Goal: Task Accomplishment & Management: Manage account settings

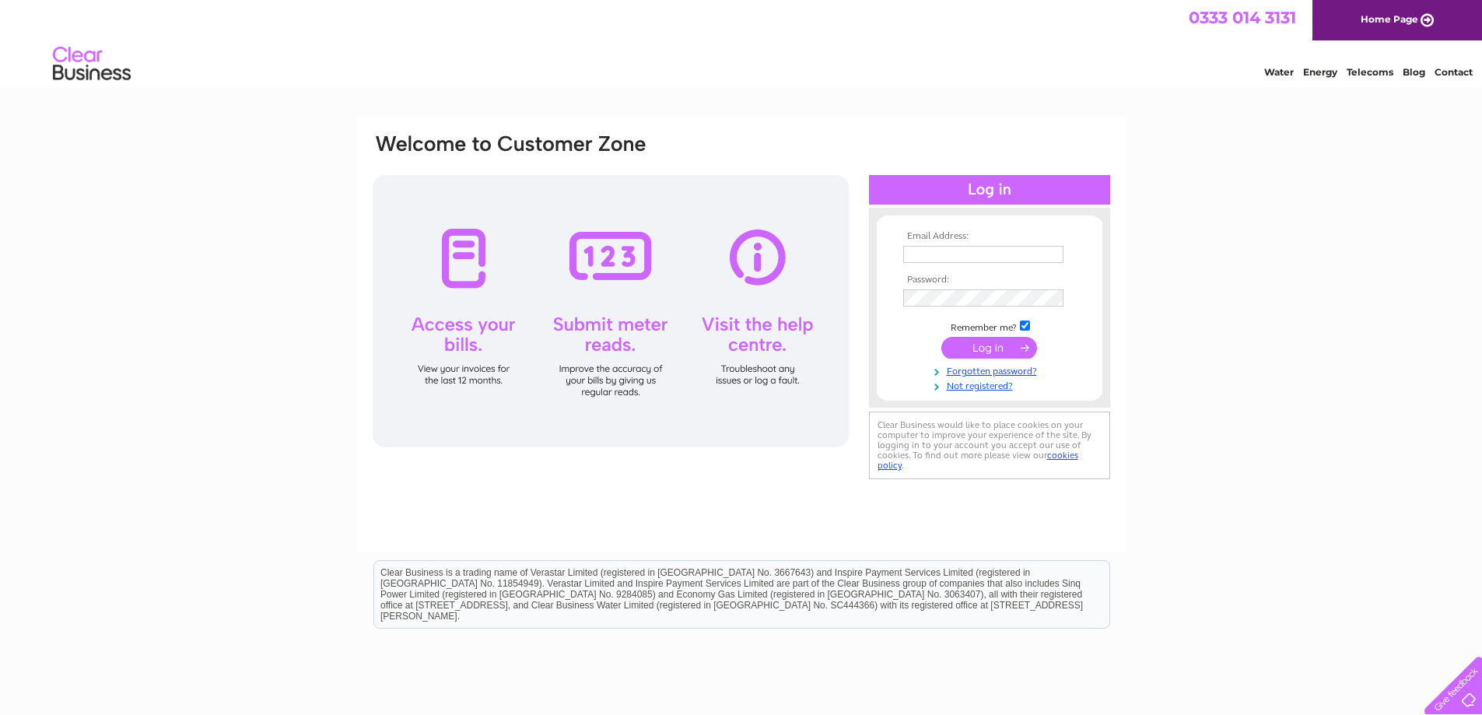
type input "[EMAIL_ADDRESS][DOMAIN_NAME]"
click at [974, 353] on input "submit" at bounding box center [990, 348] width 96 height 22
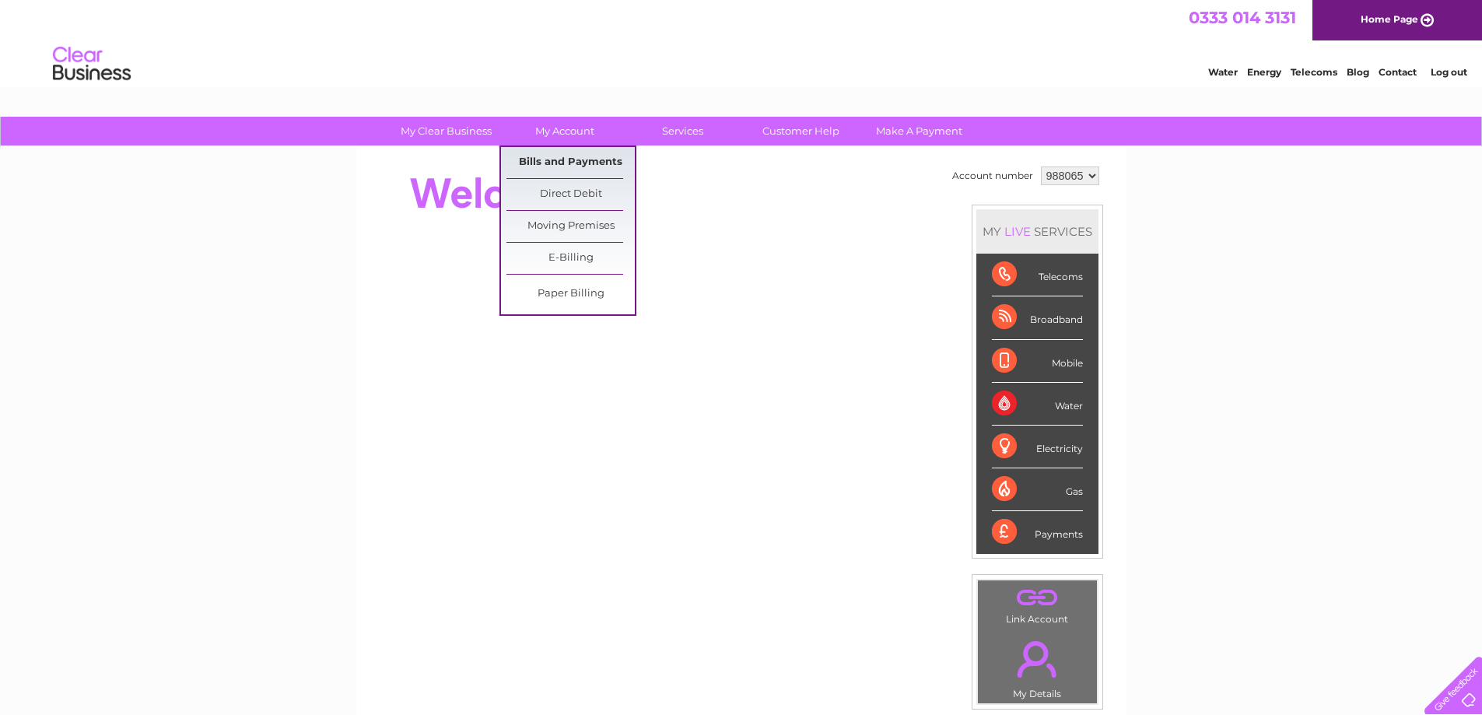
click at [597, 159] on link "Bills and Payments" at bounding box center [571, 162] width 128 height 31
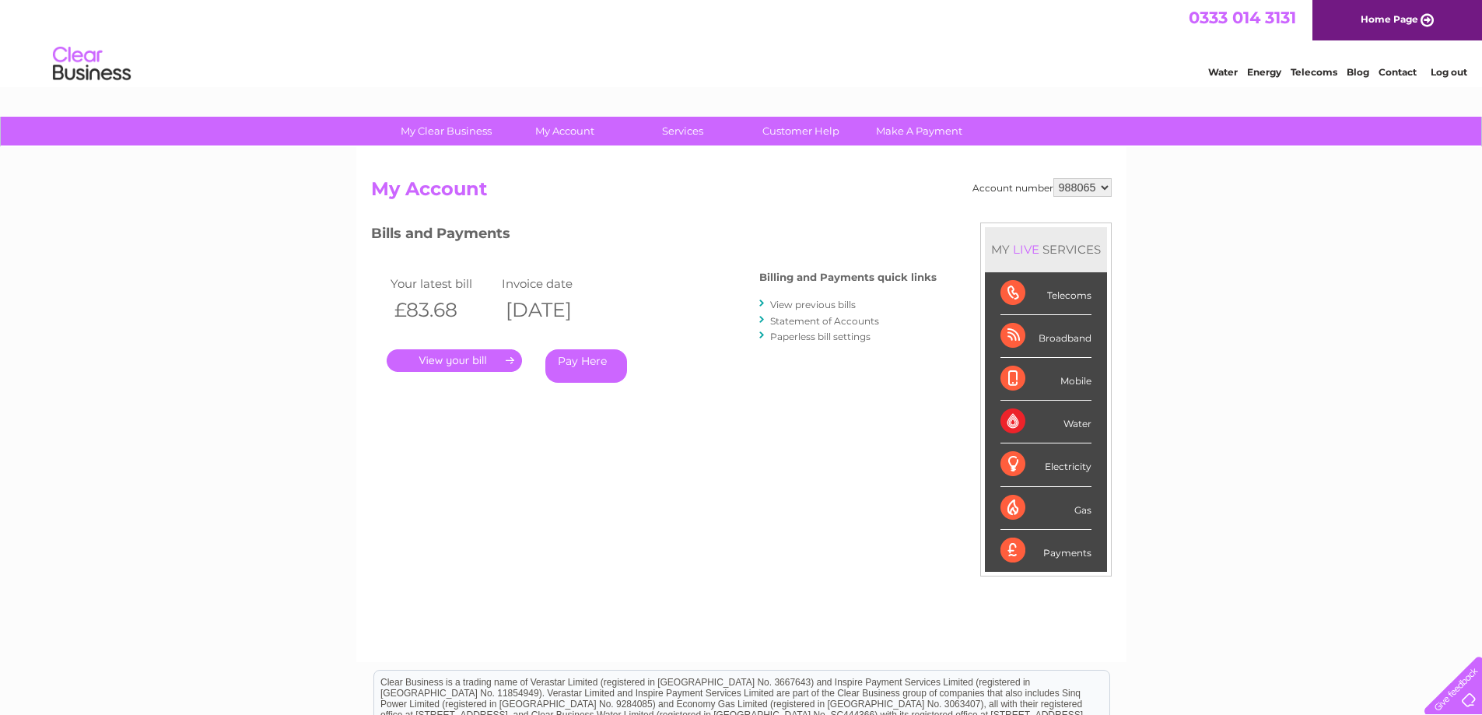
click at [828, 302] on link "View previous bills" at bounding box center [813, 305] width 86 height 12
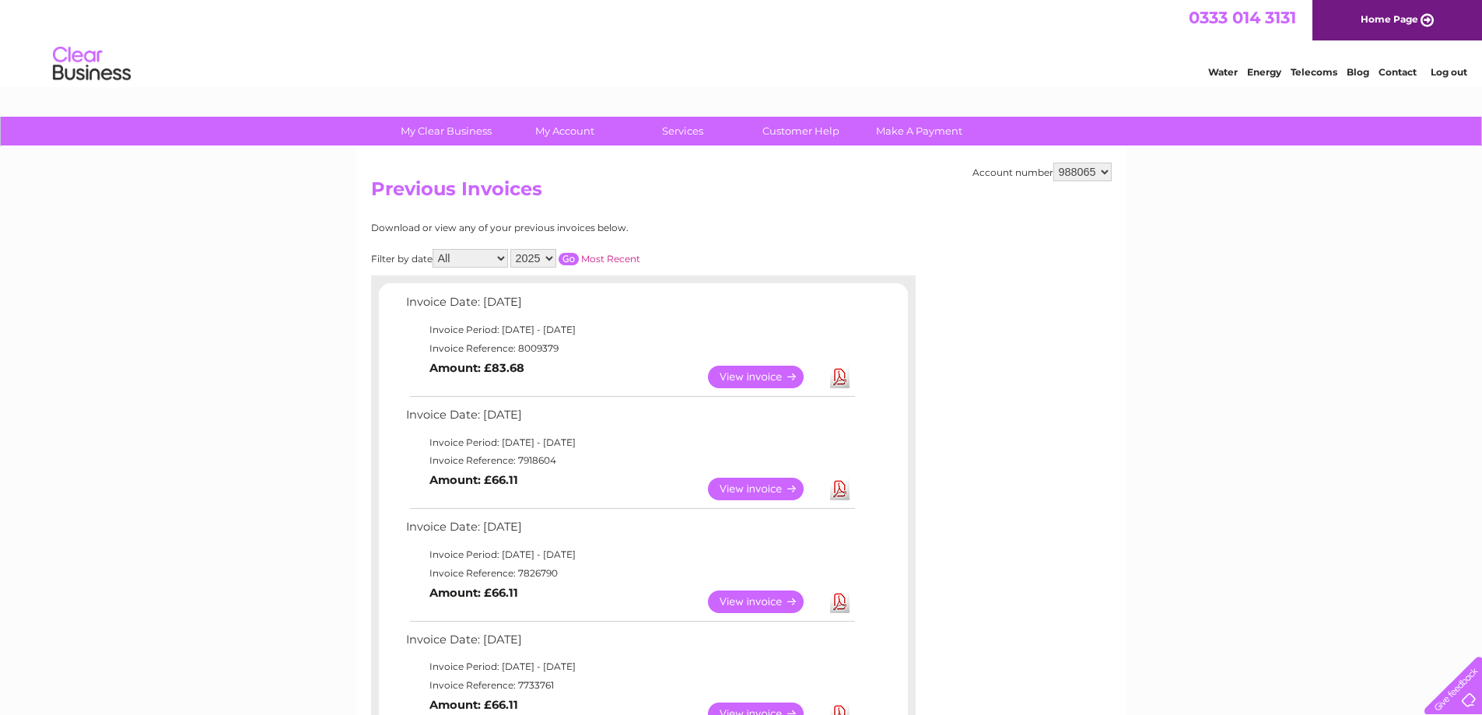
click at [770, 369] on link "View" at bounding box center [765, 377] width 114 height 23
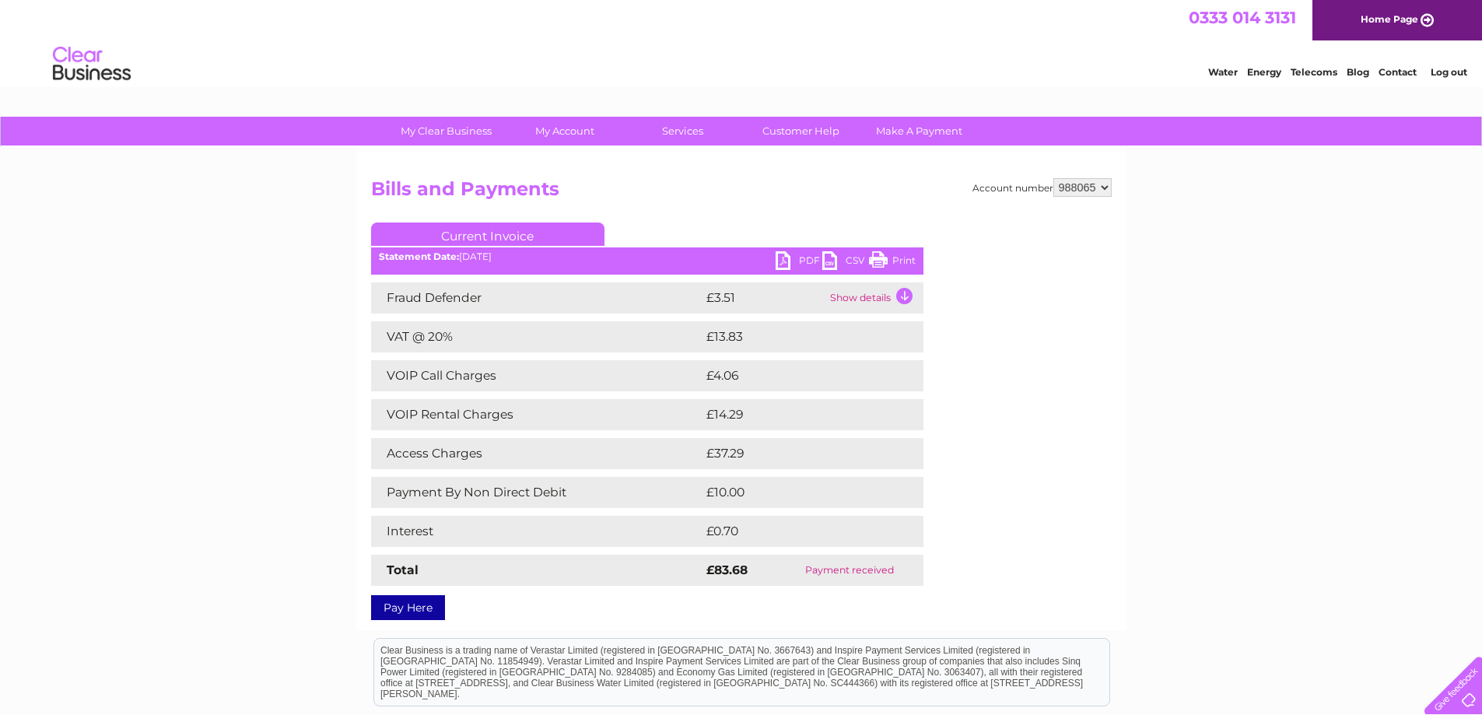
click at [806, 261] on link "PDF" at bounding box center [799, 262] width 47 height 23
click at [794, 259] on link "PDF" at bounding box center [799, 262] width 47 height 23
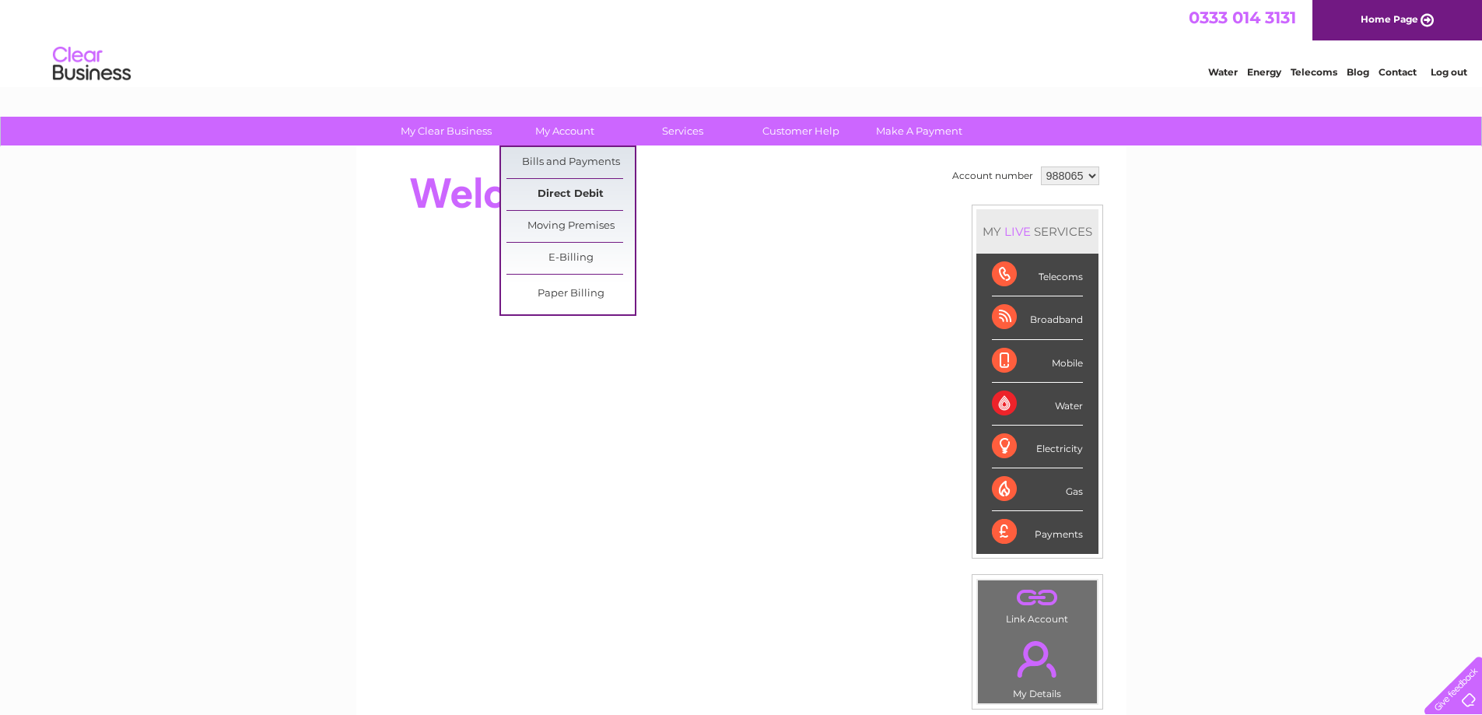
click at [533, 193] on link "Direct Debit" at bounding box center [571, 194] width 128 height 31
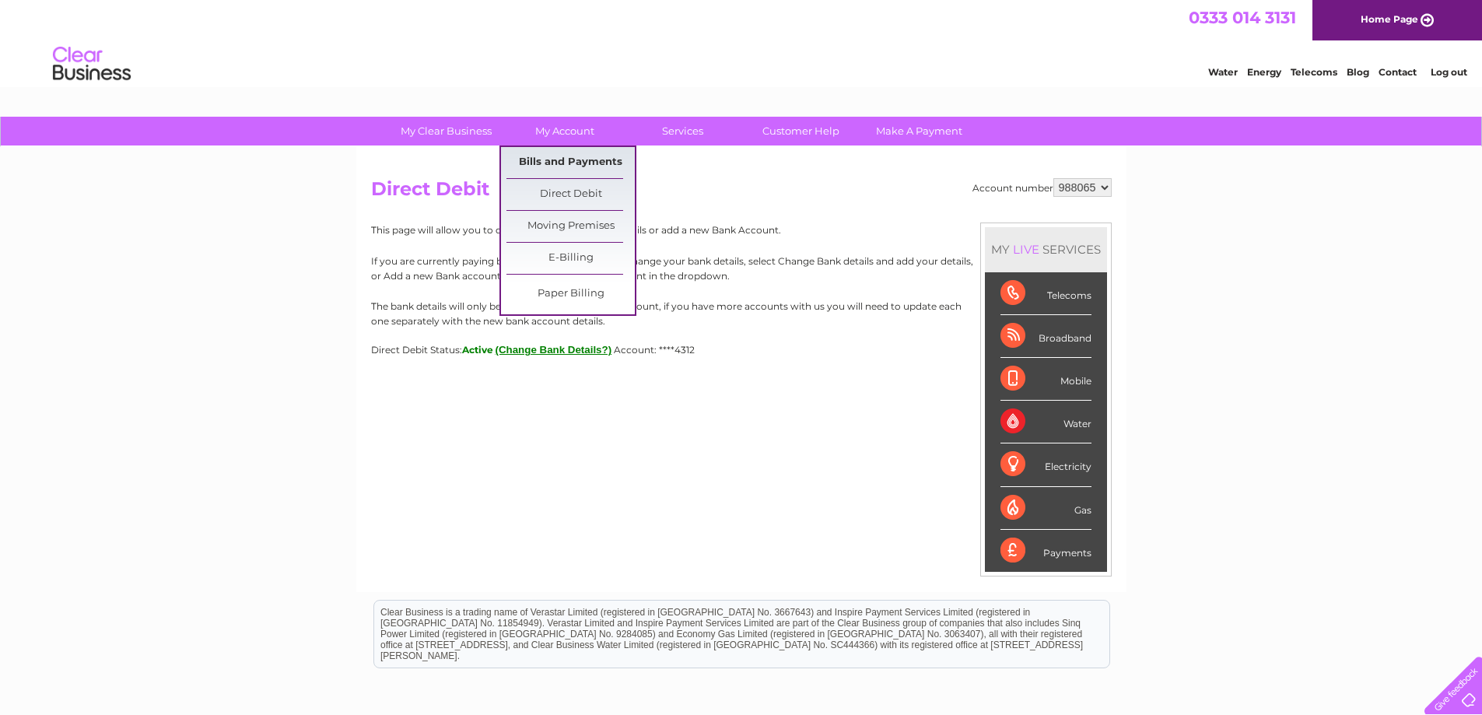
click at [568, 154] on link "Bills and Payments" at bounding box center [571, 162] width 128 height 31
